Goal: Register for event/course

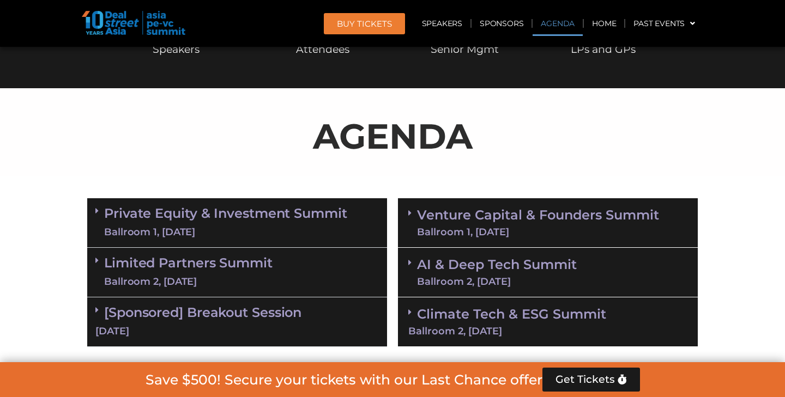
scroll to position [602, 0]
click at [189, 265] on link "Limited Partners [GEOGRAPHIC_DATA] 2, [DATE]" at bounding box center [188, 272] width 168 height 33
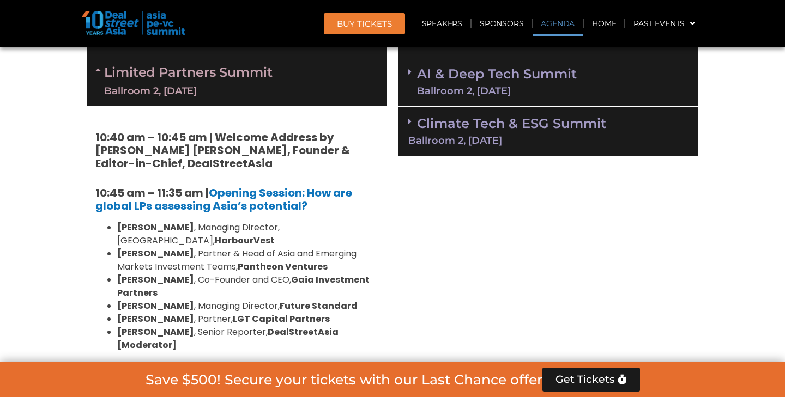
scroll to position [797, 0]
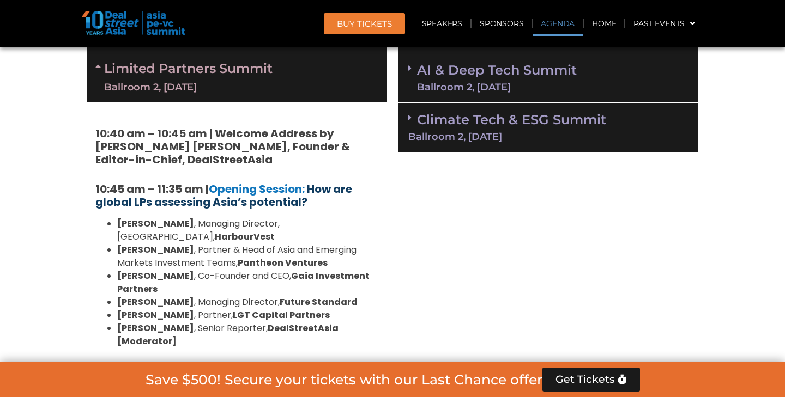
click at [203, 197] on b "How are global LPs assessing Asia’s potential?" at bounding box center [223, 195] width 257 height 28
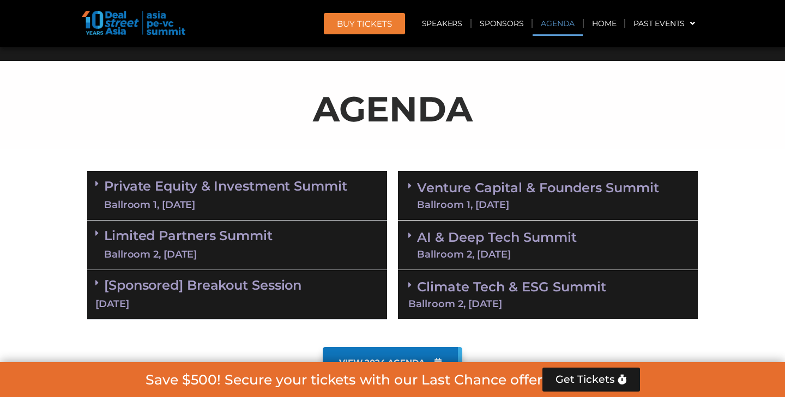
scroll to position [641, 0]
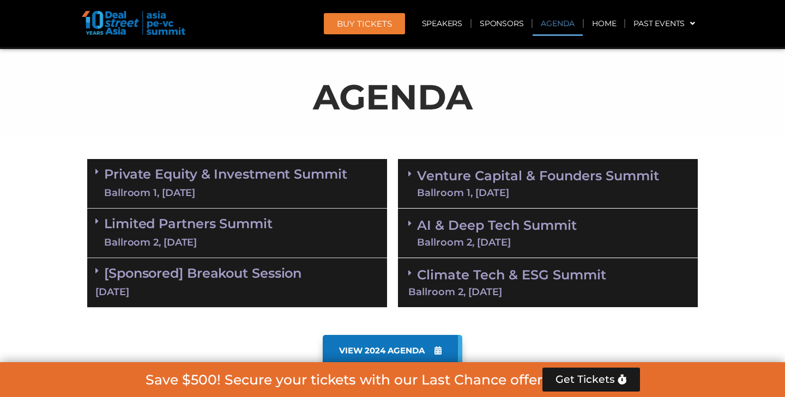
click at [236, 229] on link "Limited Partners [GEOGRAPHIC_DATA] 2, [DATE]" at bounding box center [188, 233] width 168 height 33
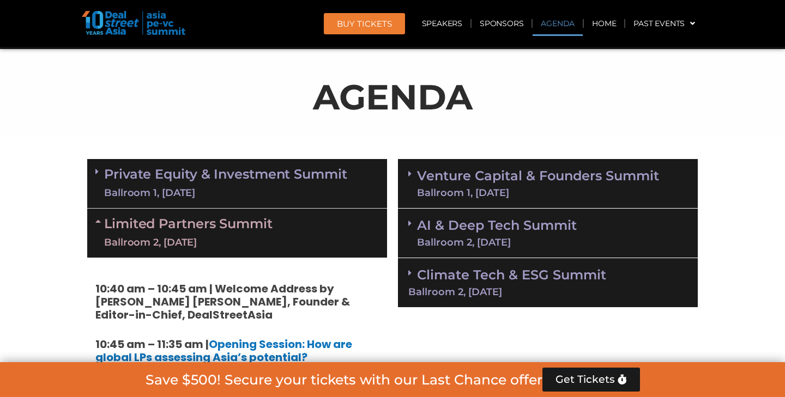
click at [233, 163] on div "Private Equity & Investment Summit Ballroom 1, [DATE]" at bounding box center [237, 184] width 300 height 50
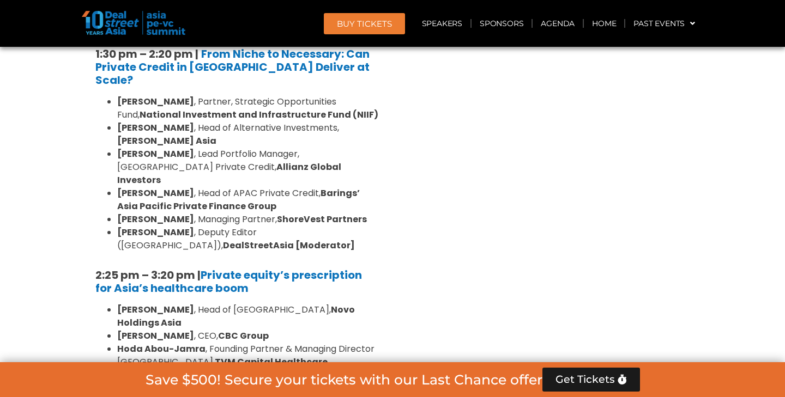
scroll to position [1564, 0]
